Goal: Check status

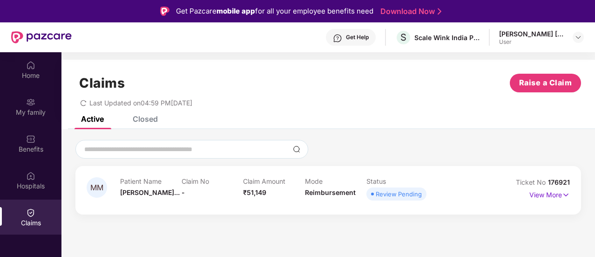
scroll to position [52, 0]
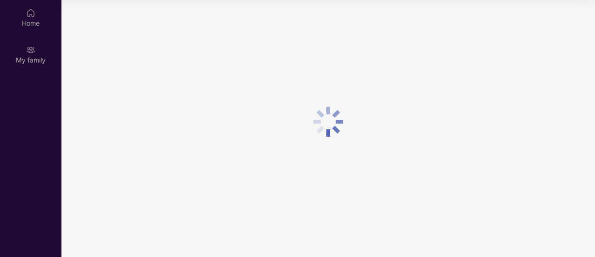
scroll to position [52, 0]
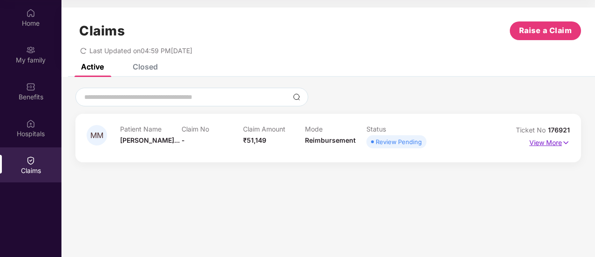
click at [555, 143] on p "View More" at bounding box center [550, 141] width 41 height 13
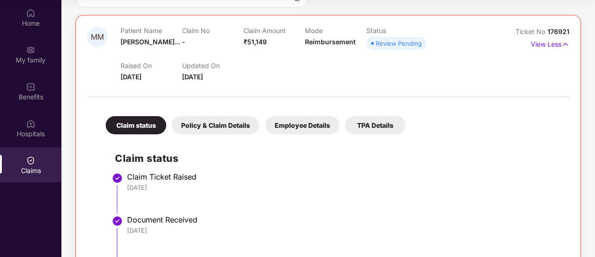
scroll to position [98, 0]
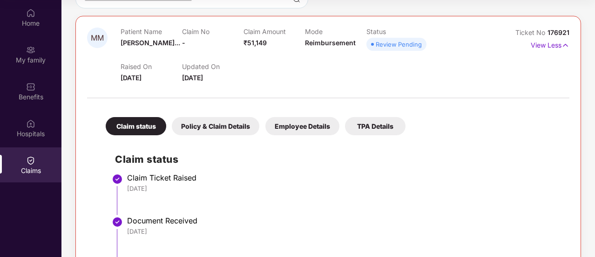
click at [224, 126] on div "Policy & Claim Details" at bounding box center [216, 126] width 88 height 18
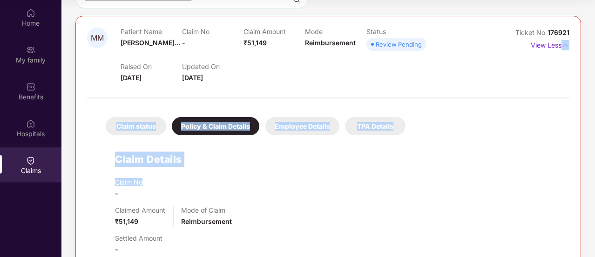
drag, startPoint x: 594, startPoint y: 69, endPoint x: 596, endPoint y: 112, distance: 43.4
click at [595, 112] on html "Get Pazcare mobile app for all your employee benefits need Download Now Get Hel…" at bounding box center [297, 76] width 595 height 257
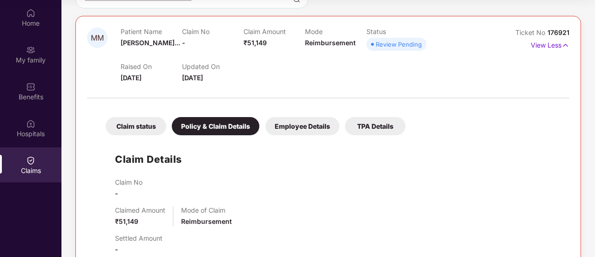
click at [400, 234] on div "Settled Amount -" at bounding box center [337, 244] width 445 height 20
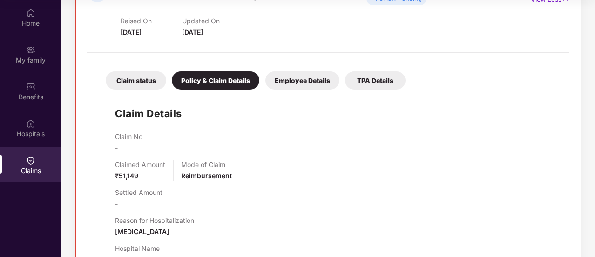
scroll to position [65, 0]
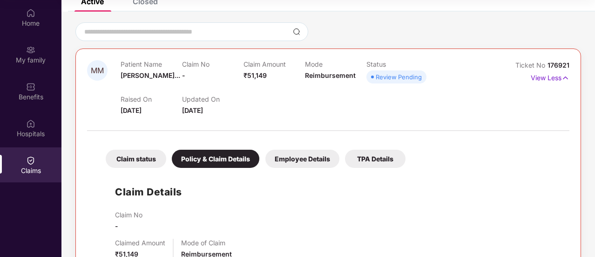
click at [308, 157] on div "Employee Details" at bounding box center [302, 159] width 74 height 18
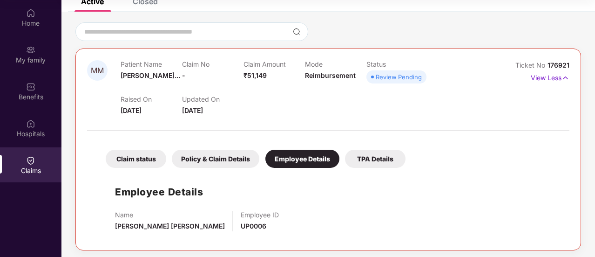
scroll to position [67, 0]
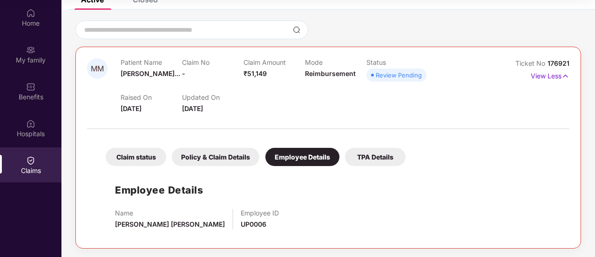
click at [372, 153] on div "TPA Details" at bounding box center [375, 157] width 61 height 18
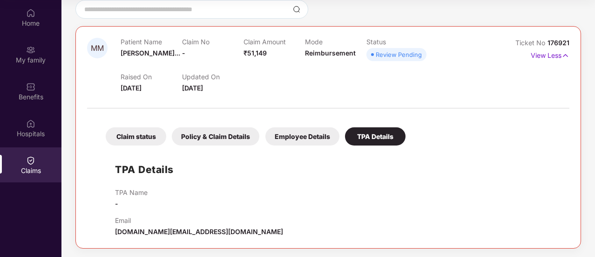
scroll to position [88, 0]
